Goal: Task Accomplishment & Management: Use online tool/utility

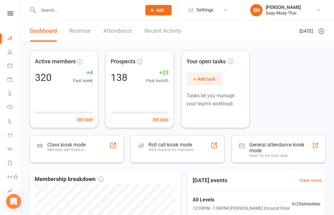
click at [86, 148] on div "Members self check-in" at bounding box center [66, 150] width 38 height 4
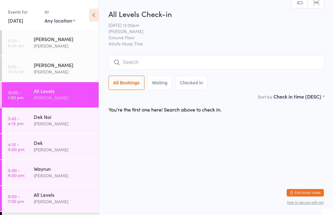
click at [205, 64] on input "search" at bounding box center [216, 62] width 216 height 14
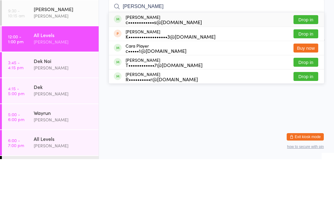
type input "Caroline"
click at [308, 71] on button "Drop in" at bounding box center [305, 75] width 25 height 9
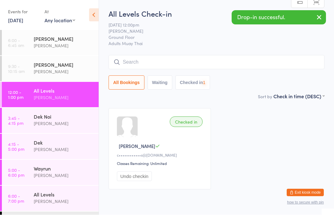
scroll to position [0, 0]
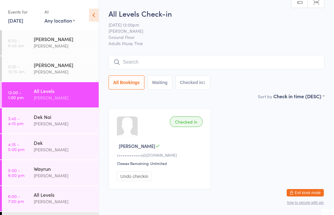
click at [269, 61] on input "search" at bounding box center [216, 62] width 216 height 14
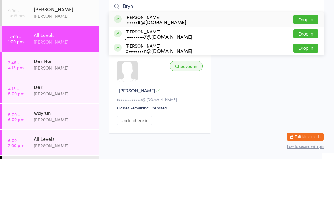
type input "Bryn"
click at [312, 71] on button "Drop in" at bounding box center [305, 75] width 25 height 9
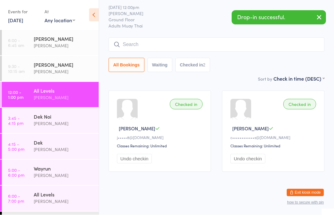
click at [180, 38] on input "search" at bounding box center [216, 45] width 216 height 14
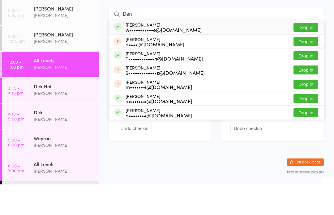
type input "Den"
click at [307, 68] on button "Drop in" at bounding box center [305, 72] width 25 height 9
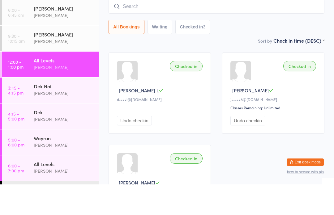
click at [250, 30] on input "search" at bounding box center [216, 37] width 216 height 14
click at [268, 30] on input "search" at bounding box center [216, 37] width 216 height 14
click at [209, 30] on input "search" at bounding box center [216, 37] width 216 height 14
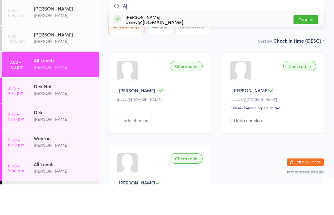
type input "Aj"
click at [310, 46] on button "Drop in" at bounding box center [305, 50] width 25 height 9
